Goal: Use online tool/utility: Utilize a website feature to perform a specific function

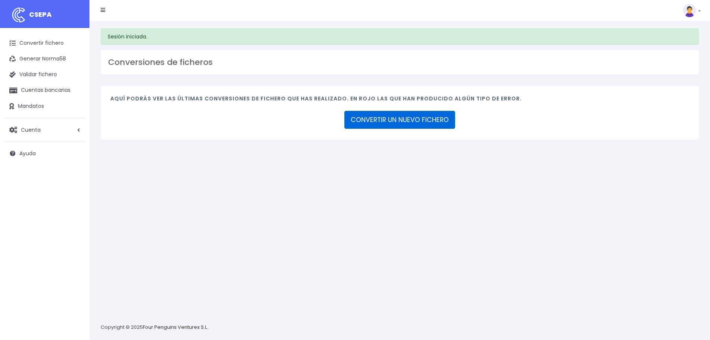
click at [396, 122] on link "CONVERTIR UN NUEVO FICHERO" at bounding box center [399, 120] width 111 height 18
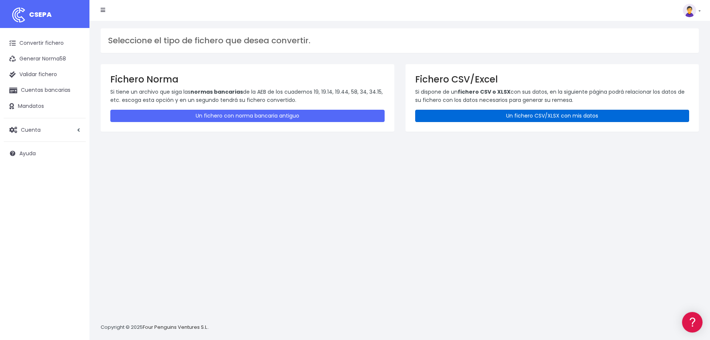
click at [494, 121] on link "Un fichero CSV/XLSX con mis datos" at bounding box center [552, 116] width 274 height 12
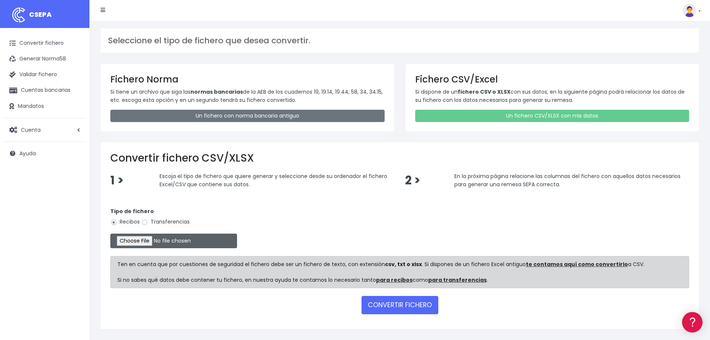
click at [157, 242] on input "file" at bounding box center [173, 240] width 127 height 15
type input "C:\fakepath\10.ET SEPA SET25.xlsx"
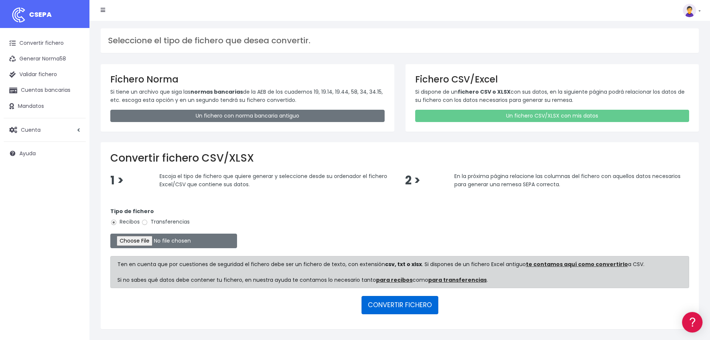
click at [398, 302] on button "CONVERTIR FICHERO" at bounding box center [400, 305] width 77 height 18
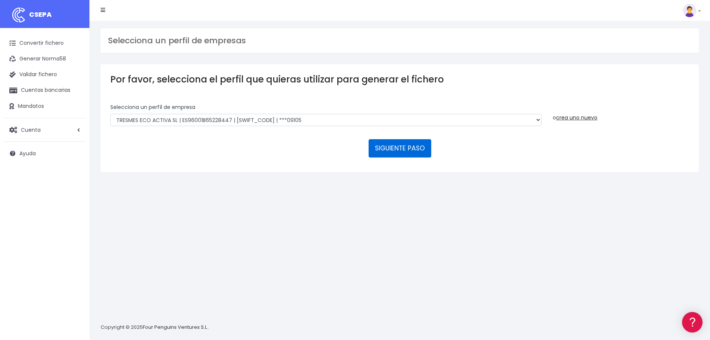
click at [417, 146] on button "SIGUIENTE PASO" at bounding box center [400, 148] width 63 height 18
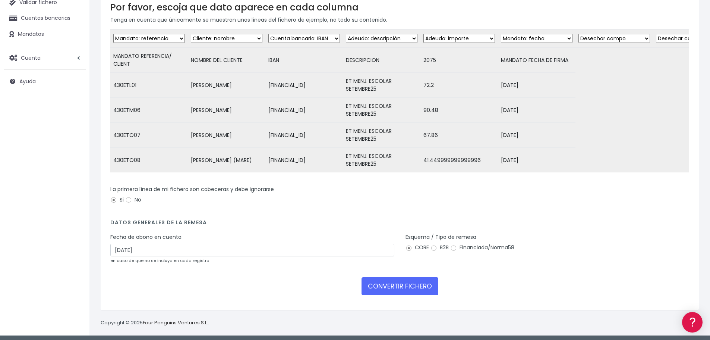
scroll to position [75, 0]
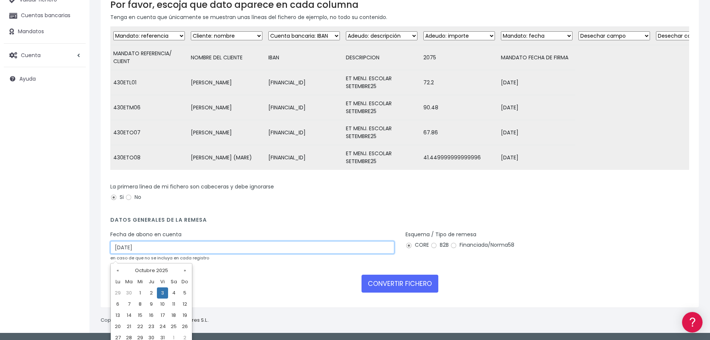
drag, startPoint x: 146, startPoint y: 249, endPoint x: 104, endPoint y: 248, distance: 42.1
click at [104, 248] on div "Por favor, escoja que dato aparece en cada columna Tenga en cuenta que únicamen…" at bounding box center [400, 149] width 598 height 318
type input "[DATE]"
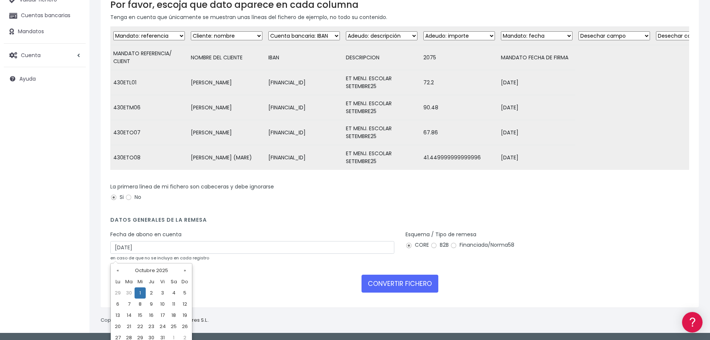
click at [140, 293] on td "1" at bounding box center [140, 292] width 11 height 11
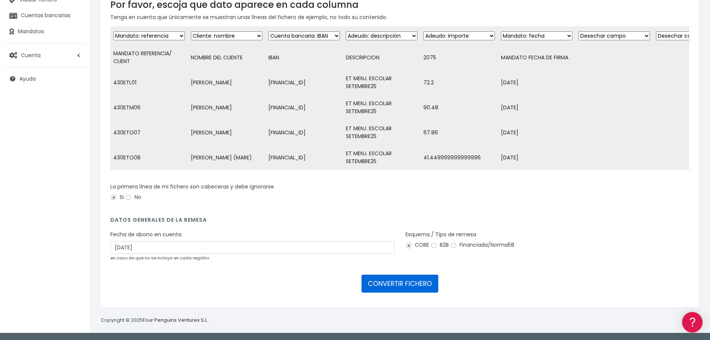
click at [408, 288] on button "CONVERTIR FICHERO" at bounding box center [400, 283] width 77 height 18
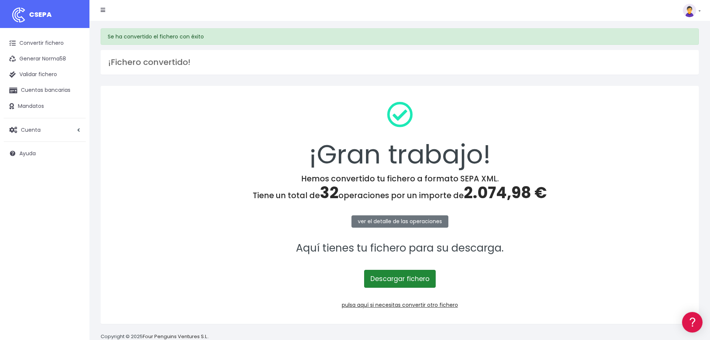
click at [402, 278] on link "Descargar fichero" at bounding box center [400, 278] width 72 height 18
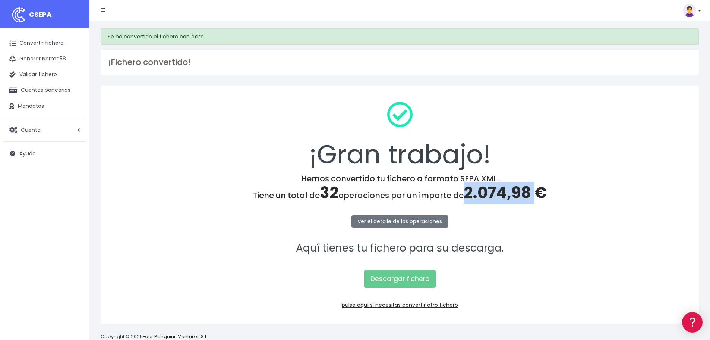
drag, startPoint x: 465, startPoint y: 190, endPoint x: 537, endPoint y: 191, distance: 72.3
click at [537, 191] on span "2.074,98 €" at bounding box center [505, 192] width 83 height 22
click at [414, 303] on link "pulsa aquí si necesitas convertir otro fichero" at bounding box center [400, 304] width 116 height 7
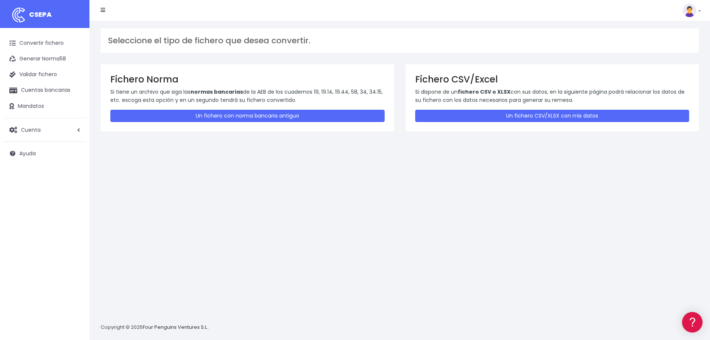
click at [585, 108] on div "Fichero CSV/Excel Si dispone de un fichero CSV o XLSX con sus datos, en la sigu…" at bounding box center [552, 97] width 294 height 67
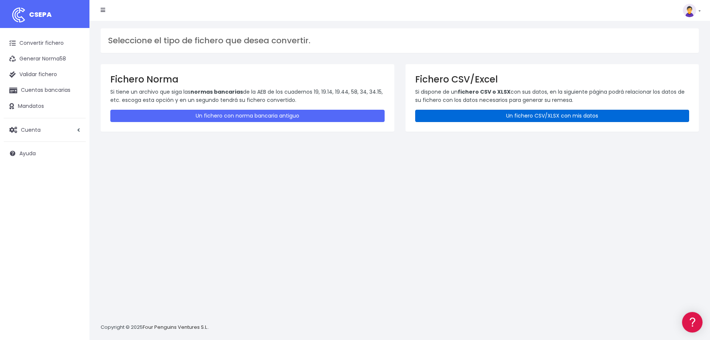
click at [582, 113] on link "Un fichero CSV/XLSX con mis datos" at bounding box center [552, 116] width 274 height 12
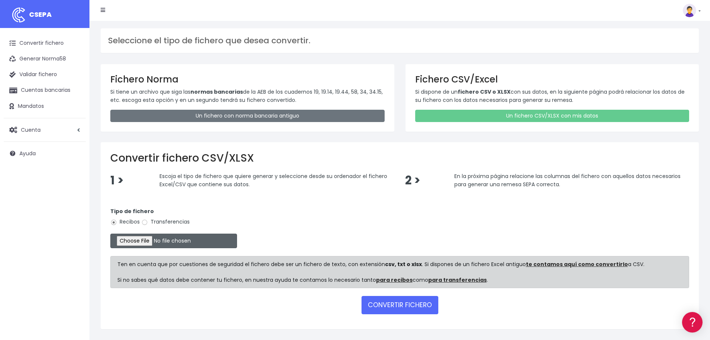
click at [155, 240] on input "file" at bounding box center [173, 240] width 127 height 15
type input "C:\fakepath\10.ET SEPA SET25.xlsx"
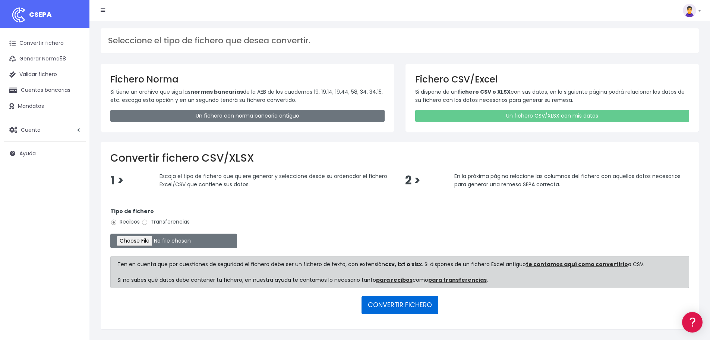
click at [400, 306] on button "CONVERTIR FICHERO" at bounding box center [400, 305] width 77 height 18
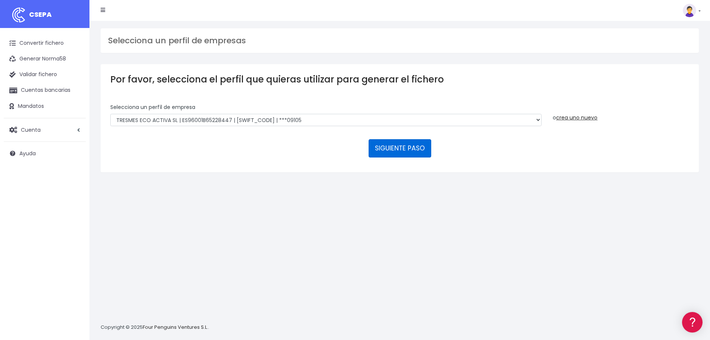
click at [394, 150] on button "SIGUIENTE PASO" at bounding box center [400, 148] width 63 height 18
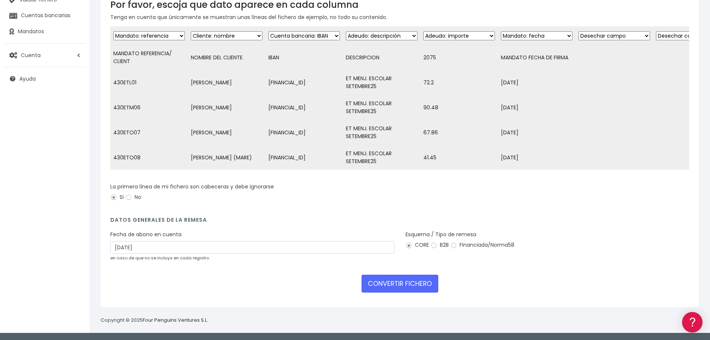
scroll to position [80, 0]
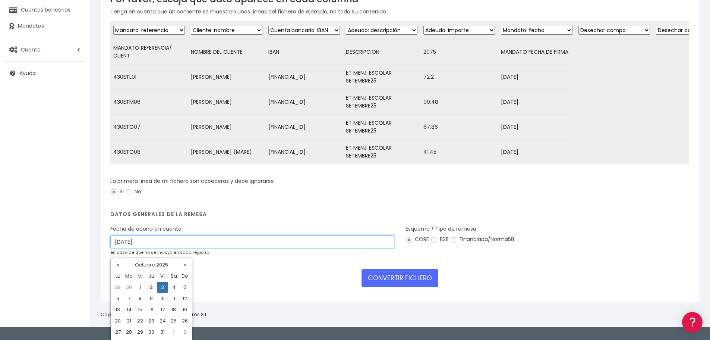
drag, startPoint x: 147, startPoint y: 249, endPoint x: 90, endPoint y: 248, distance: 57.0
click at [90, 248] on div "Mapea los contenidos de tu fichero Por favor, escoja que dato aparece en cada c…" at bounding box center [399, 134] width 621 height 386
click at [141, 286] on td "1" at bounding box center [140, 286] width 11 height 11
type input "01/10/2025"
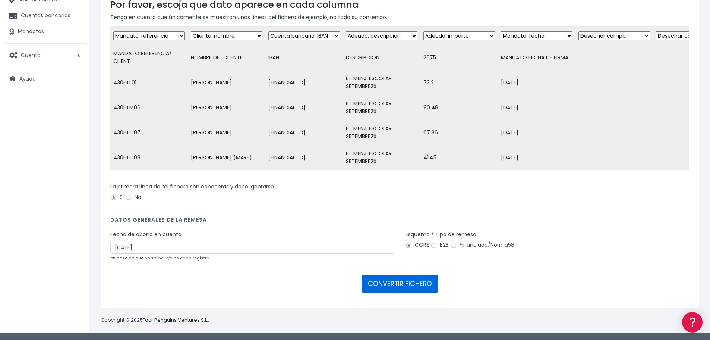
click at [379, 280] on button "CONVERTIR FICHERO" at bounding box center [400, 283] width 77 height 18
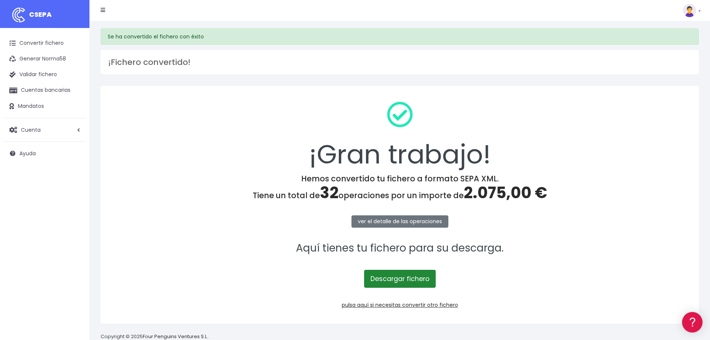
click at [397, 278] on link "Descargar fichero" at bounding box center [400, 278] width 72 height 18
click at [410, 307] on link "pulsa aquí si necesitas convertir otro fichero" at bounding box center [400, 304] width 116 height 7
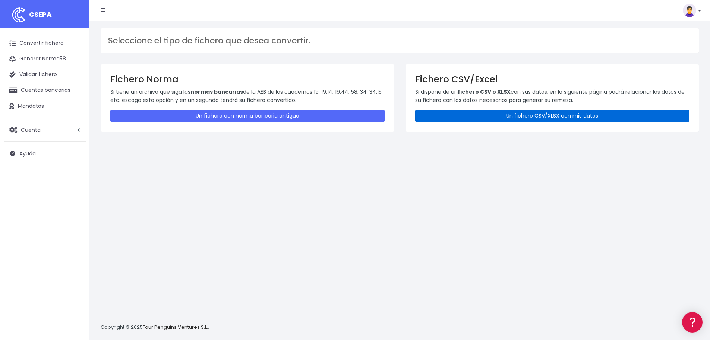
click at [538, 119] on link "Un fichero CSV/XLSX con mis datos" at bounding box center [552, 116] width 274 height 12
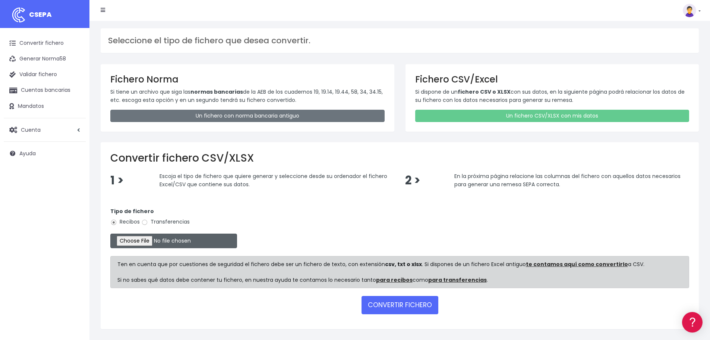
click at [145, 243] on input "file" at bounding box center [173, 240] width 127 height 15
type input "C:\fakepath\[DOMAIN_NAME] SEPA SET25.xlsx"
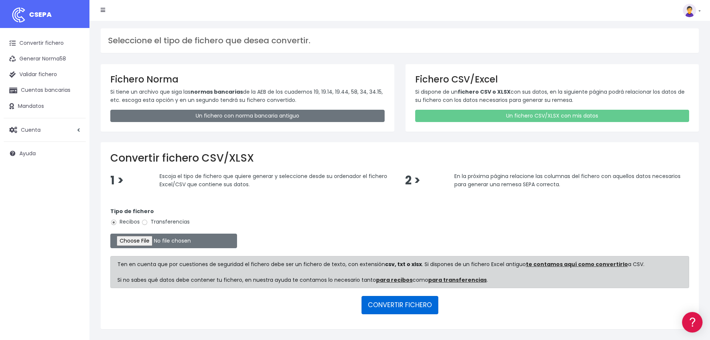
click at [407, 304] on button "CONVERTIR FICHERO" at bounding box center [400, 305] width 77 height 18
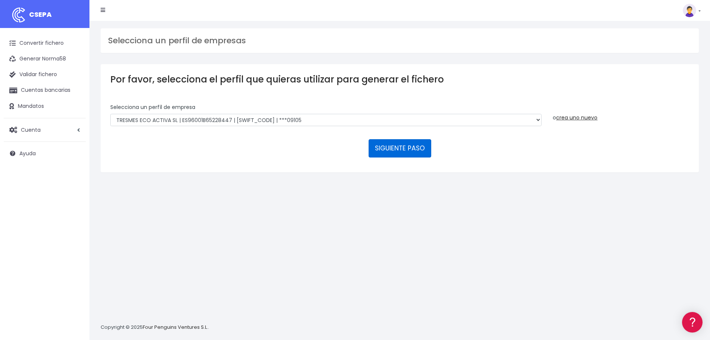
click at [407, 152] on button "SIGUIENTE PASO" at bounding box center [400, 148] width 63 height 18
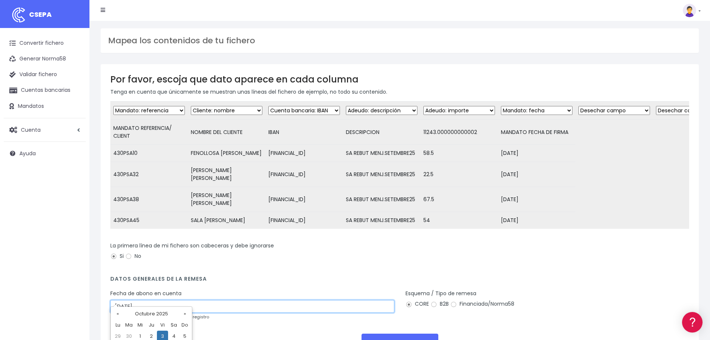
drag, startPoint x: 146, startPoint y: 296, endPoint x: 103, endPoint y: 294, distance: 42.9
click at [103, 294] on div "Por favor, escoja que dato aparece en cada columna Tenga en cuenta que únicamen…" at bounding box center [400, 215] width 598 height 302
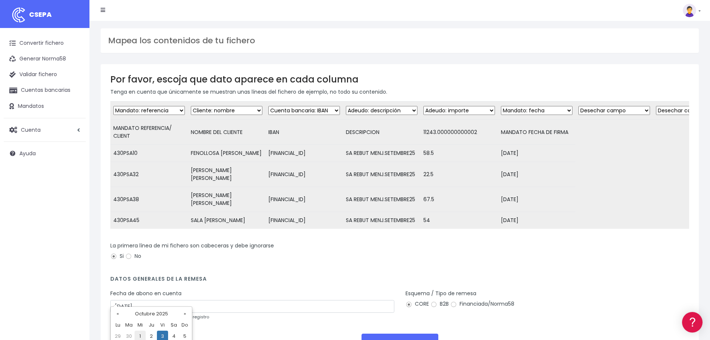
click at [141, 338] on td "1" at bounding box center [140, 335] width 11 height 11
type input "[DATE]"
click at [404, 333] on button "CONVERTIR FICHERO" at bounding box center [400, 342] width 77 height 18
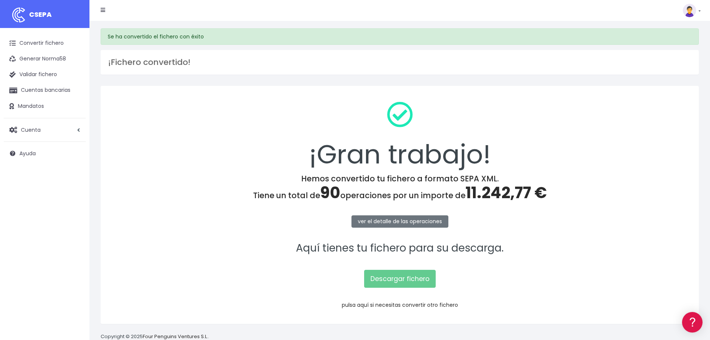
click at [397, 304] on link "pulsa aquí si necesitas convertir otro fichero" at bounding box center [400, 304] width 116 height 7
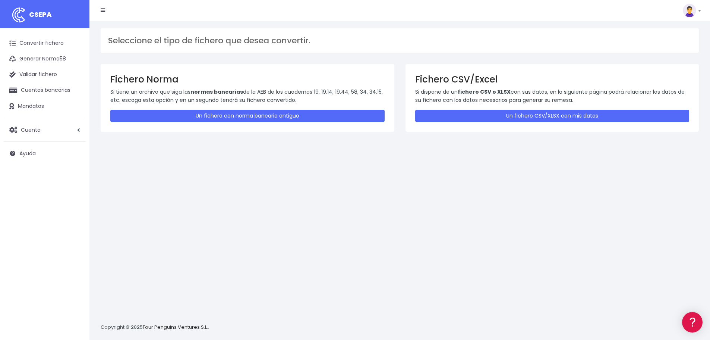
click at [520, 123] on div "Fichero CSV/Excel Si dispone de un fichero CSV o XLSX con sus datos, en la sigu…" at bounding box center [552, 97] width 294 height 67
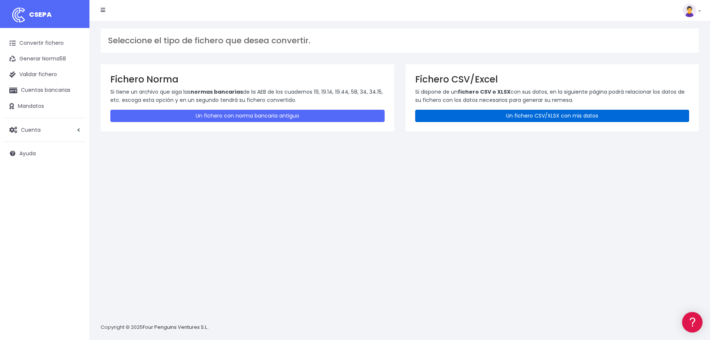
click at [523, 119] on link "Un fichero CSV/XLSX con mis datos" at bounding box center [552, 116] width 274 height 12
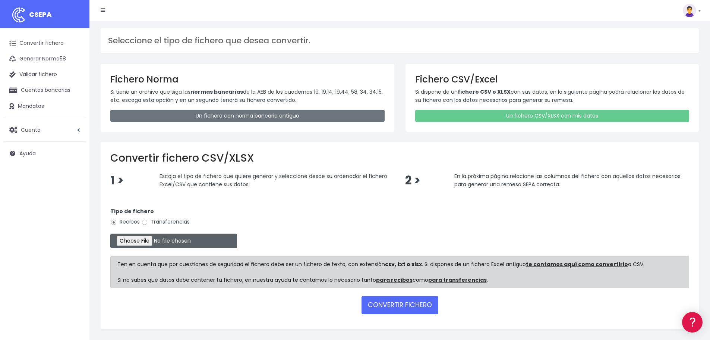
click at [148, 241] on input "file" at bounding box center [173, 240] width 127 height 15
type input "C:\fakepath\[DOMAIN_NAME] SEPA SET25.xlsx"
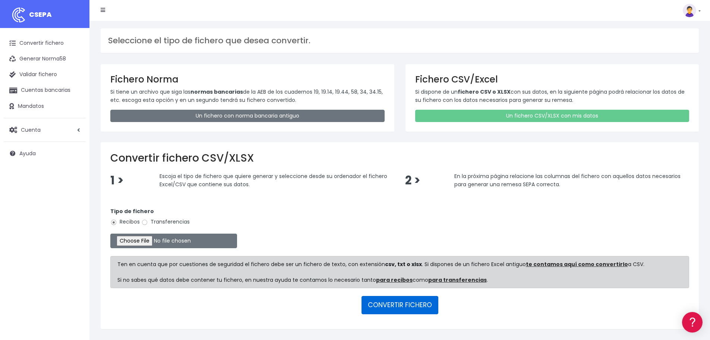
click at [408, 304] on button "CONVERTIR FICHERO" at bounding box center [400, 305] width 77 height 18
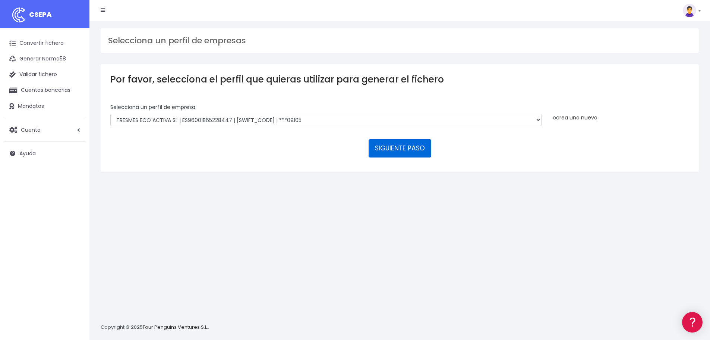
click at [416, 143] on button "SIGUIENTE PASO" at bounding box center [400, 148] width 63 height 18
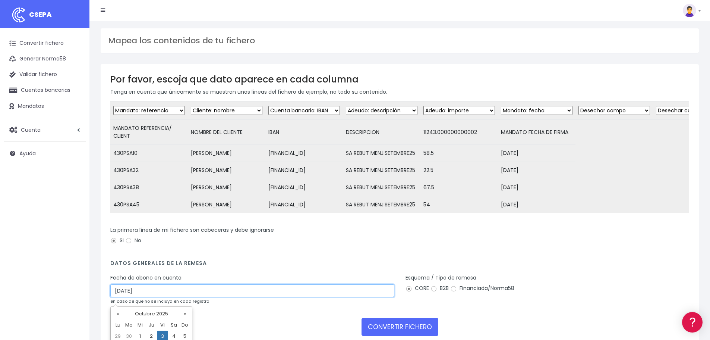
drag, startPoint x: 159, startPoint y: 296, endPoint x: 66, endPoint y: 292, distance: 92.9
click at [66, 292] on div "CSEPA Convertir fichero Generar Norma58 Validar fichero Cuentas bancarias Manda…" at bounding box center [355, 188] width 710 height 376
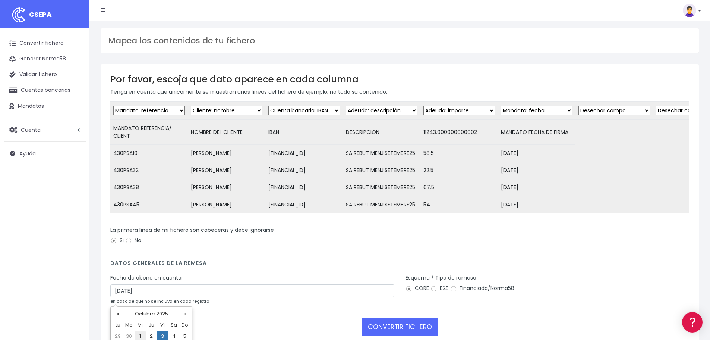
click at [137, 335] on td "1" at bounding box center [140, 335] width 11 height 11
type input "[DATE]"
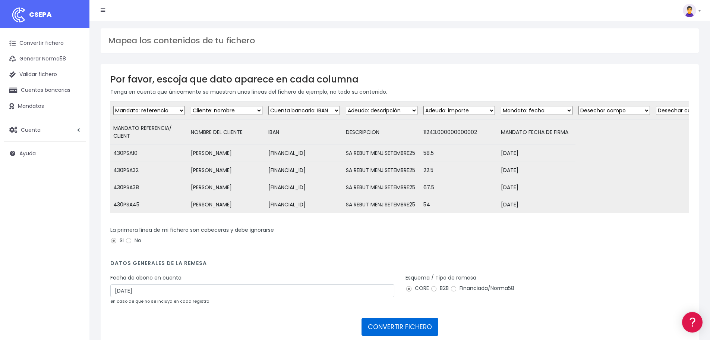
click at [395, 329] on button "CONVERTIR FICHERO" at bounding box center [400, 327] width 77 height 18
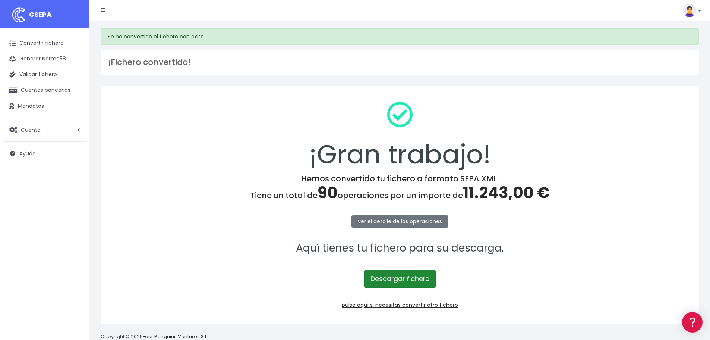
click at [423, 282] on link "Descargar fichero" at bounding box center [400, 278] width 72 height 18
